Goal: Task Accomplishment & Management: Complete application form

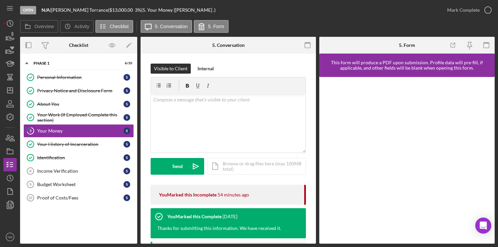
scroll to position [15, 0]
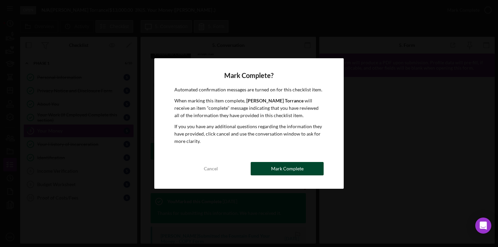
click at [286, 173] on div "Mark Complete" at bounding box center [287, 168] width 32 height 13
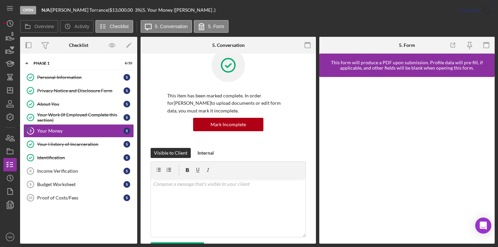
scroll to position [114, 0]
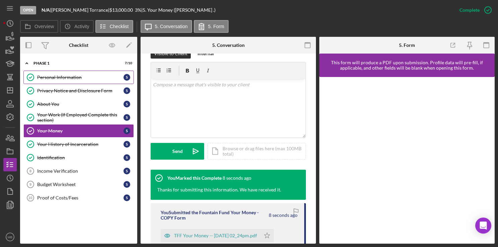
click at [67, 76] on div "Personal Information" at bounding box center [80, 77] width 86 height 5
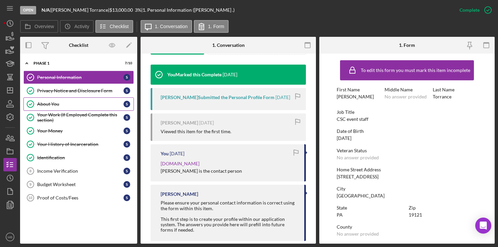
scroll to position [230, 0]
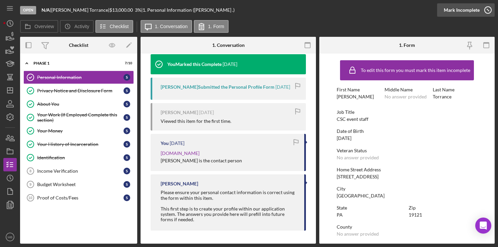
click at [487, 10] on line "button" at bounding box center [488, 10] width 2 height 2
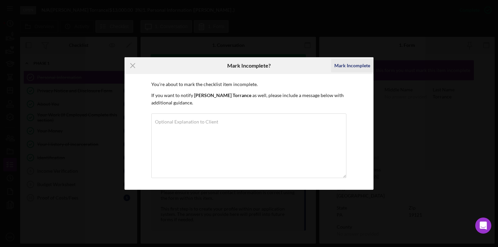
click at [353, 67] on div "Mark Incomplete" at bounding box center [352, 65] width 36 height 13
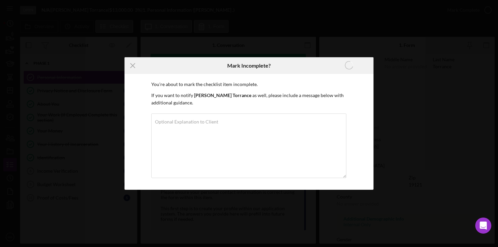
scroll to position [130, 0]
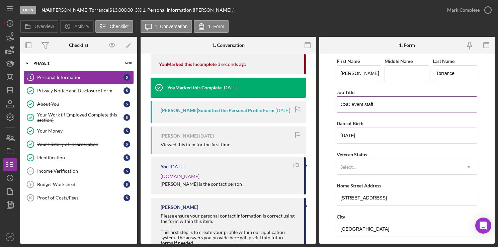
click at [424, 107] on input "CSC event staff" at bounding box center [407, 104] width 140 height 16
type input "C"
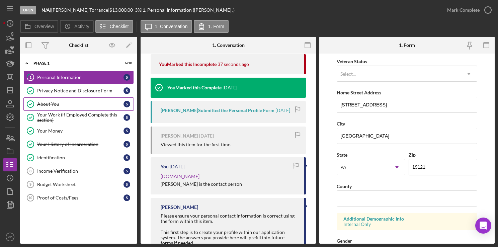
scroll to position [93, 0]
type input "Custodial one"
click at [417, 106] on input "[STREET_ADDRESS]" at bounding box center [407, 105] width 140 height 16
type input "1"
type input "[STREET_ADDRESS][PERSON_NAME]"
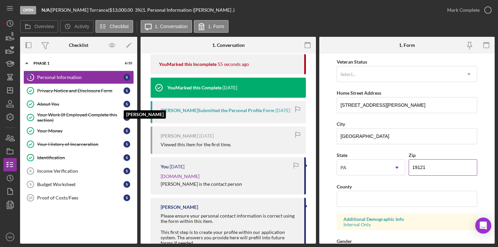
click at [436, 168] on input "19121" at bounding box center [442, 167] width 69 height 16
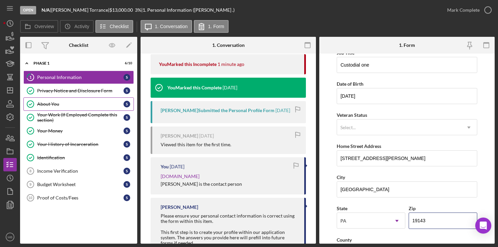
scroll to position [0, 0]
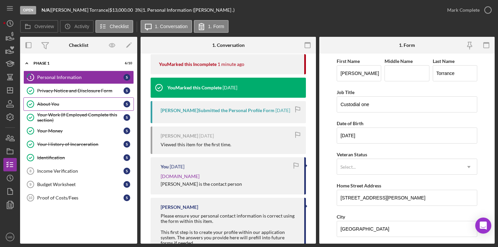
type input "19143"
click at [420, 106] on input "Custodial one" at bounding box center [407, 104] width 140 height 16
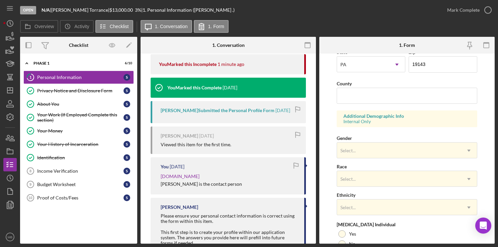
scroll to position [255, 0]
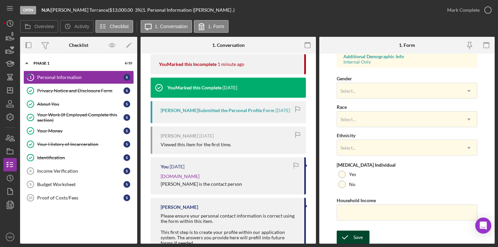
click at [351, 237] on icon "submit" at bounding box center [345, 237] width 17 height 17
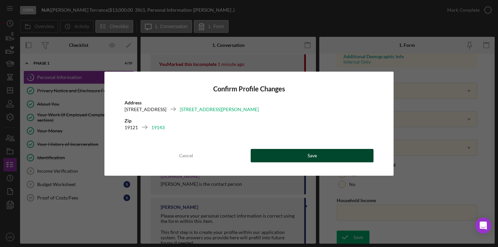
click at [331, 158] on button "Save" at bounding box center [312, 155] width 123 height 13
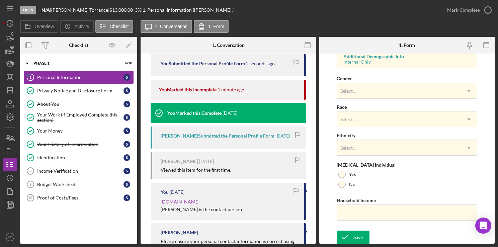
click at [489, 12] on div "Form submitted" at bounding box center [438, 19] width 107 height 29
click at [0, 0] on polyline "button" at bounding box center [0, 0] width 0 height 0
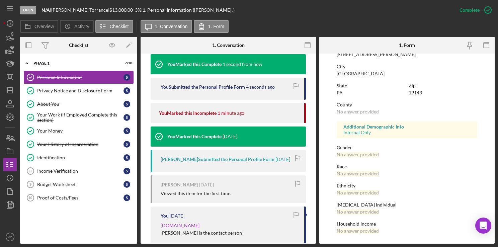
scroll to position [122, 0]
click at [91, 131] on div "Your Money" at bounding box center [80, 130] width 86 height 5
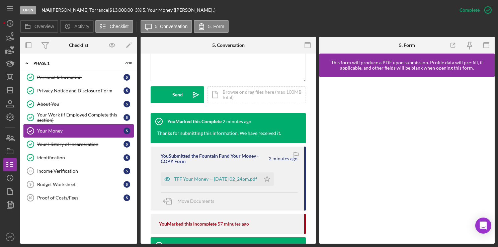
scroll to position [171, 0]
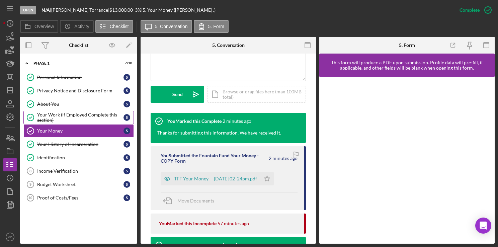
click at [93, 115] on div "Your Work (If Employed Complete this section)" at bounding box center [80, 117] width 86 height 11
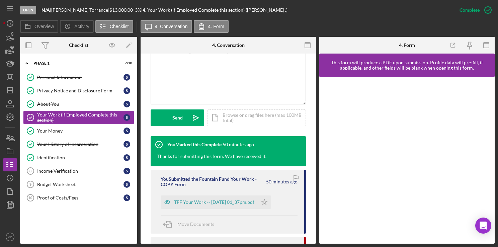
scroll to position [158, 0]
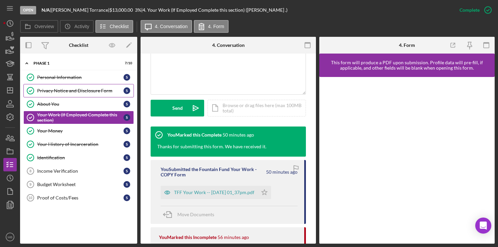
click at [100, 92] on div "Privacy Notice and Disclosure Form" at bounding box center [80, 90] width 86 height 5
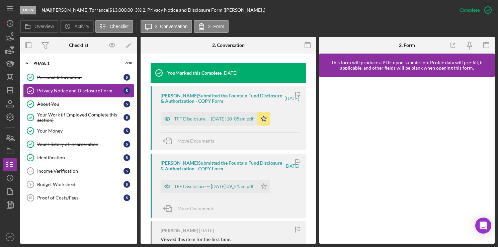
scroll to position [222, 0]
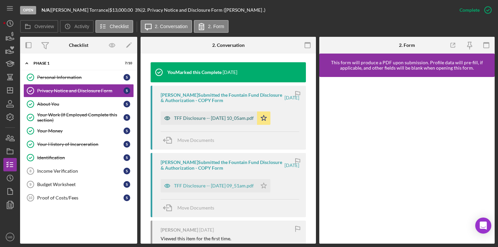
click at [233, 120] on div "TFF Disclosure -- [DATE] 10_05am.pdf" at bounding box center [214, 117] width 80 height 5
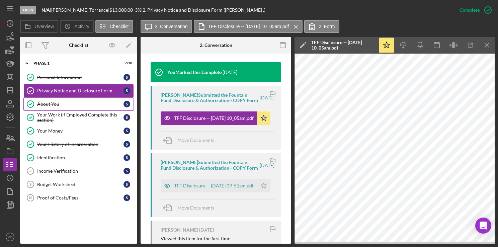
click at [56, 104] on div "About You" at bounding box center [80, 103] width 86 height 5
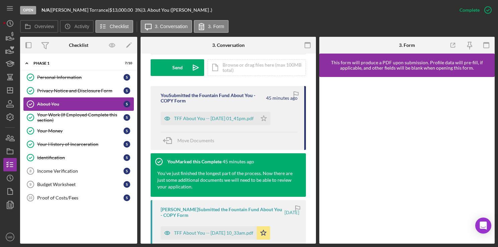
scroll to position [199, 0]
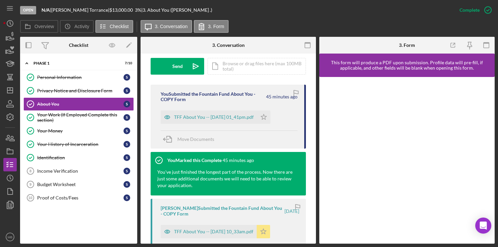
click at [266, 233] on polygon "button" at bounding box center [264, 230] width 6 height 5
click at [270, 119] on icon "Icon/Star" at bounding box center [263, 116] width 13 height 13
click at [72, 188] on link "Budget Worksheet 9 Budget Worksheet S" at bounding box center [78, 184] width 110 height 13
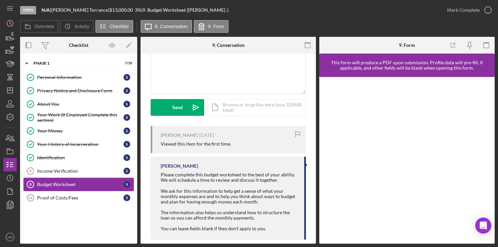
scroll to position [68, 0]
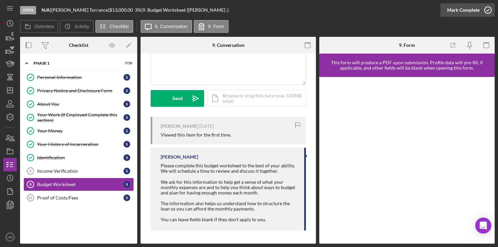
click at [487, 13] on circle "button" at bounding box center [487, 10] width 7 height 7
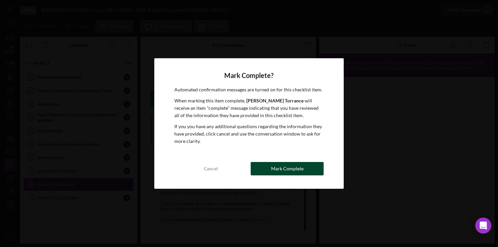
click at [282, 171] on div "Mark Complete" at bounding box center [287, 168] width 32 height 13
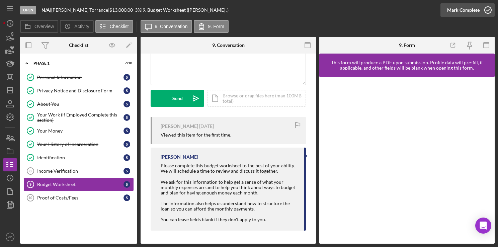
scroll to position [167, 0]
